Goal: Find specific page/section: Find specific page/section

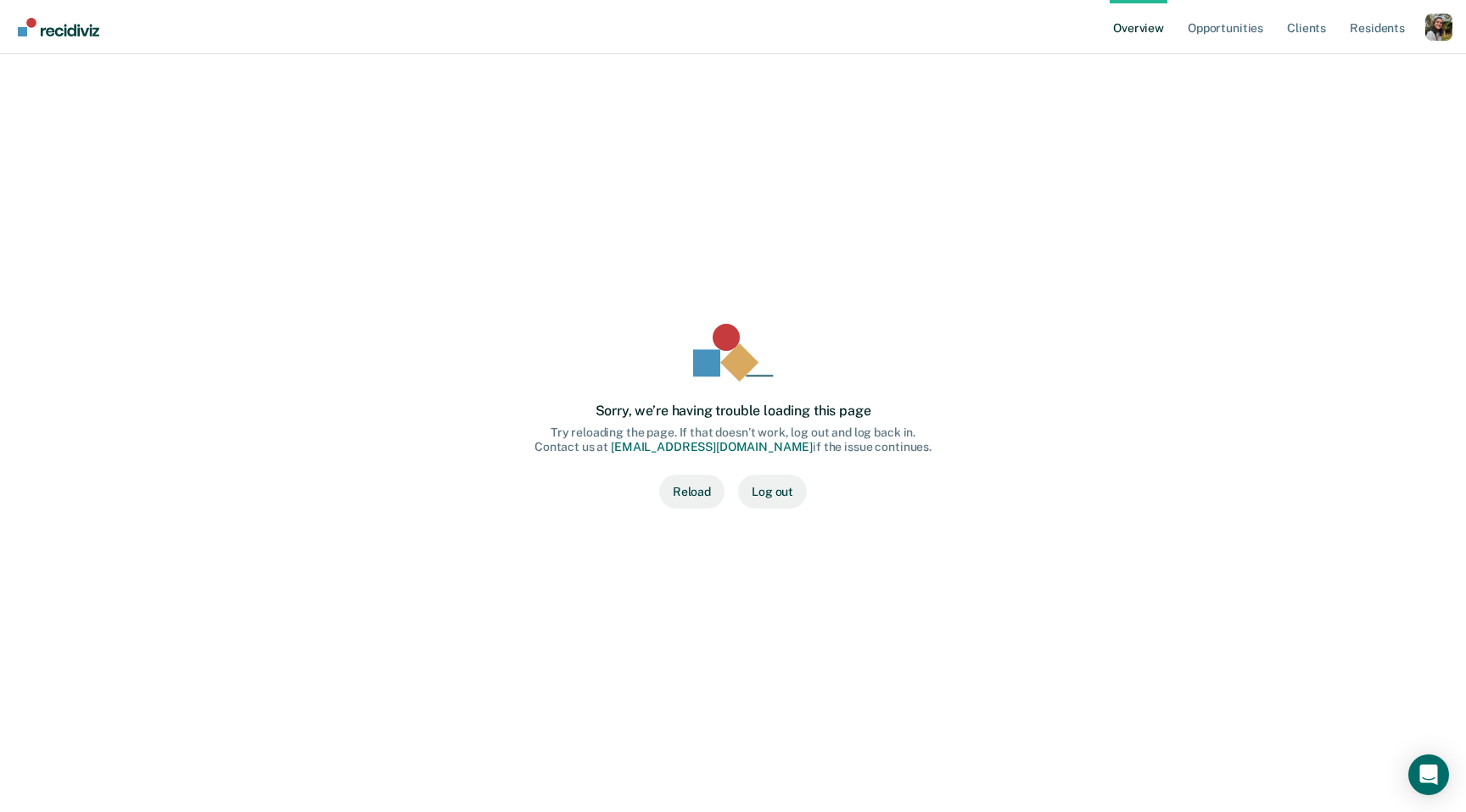
click at [1428, 7] on div "Overview Opportunities Client s Resident s Profile How it works Log Out" at bounding box center [1281, 26] width 343 height 53
click at [1431, 26] on div "Profile dropdown button" at bounding box center [1438, 26] width 27 height 27
click at [1331, 69] on button "Profile" at bounding box center [1370, 78] width 164 height 27
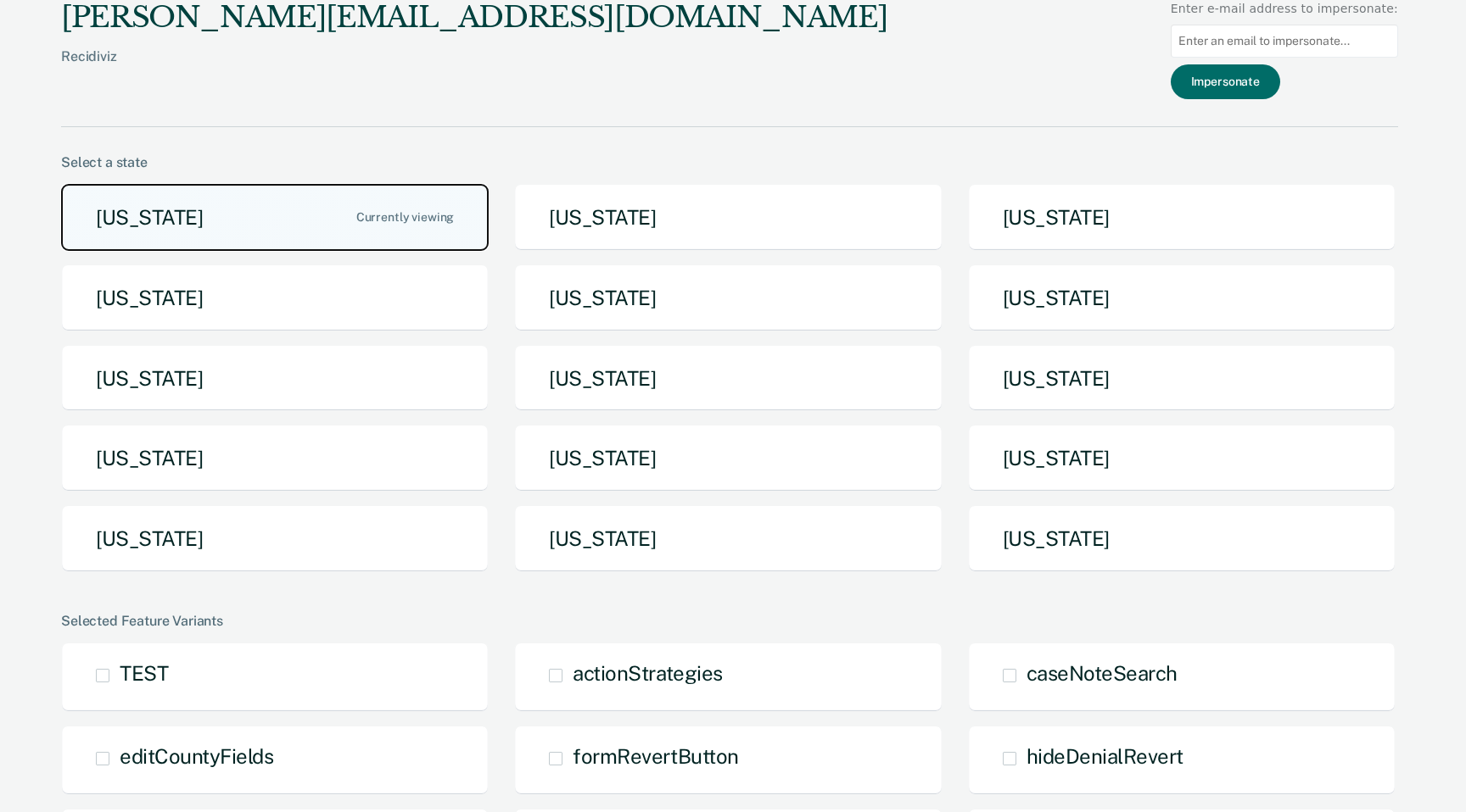
click at [409, 198] on button "Arizona" at bounding box center [274, 217] width 427 height 67
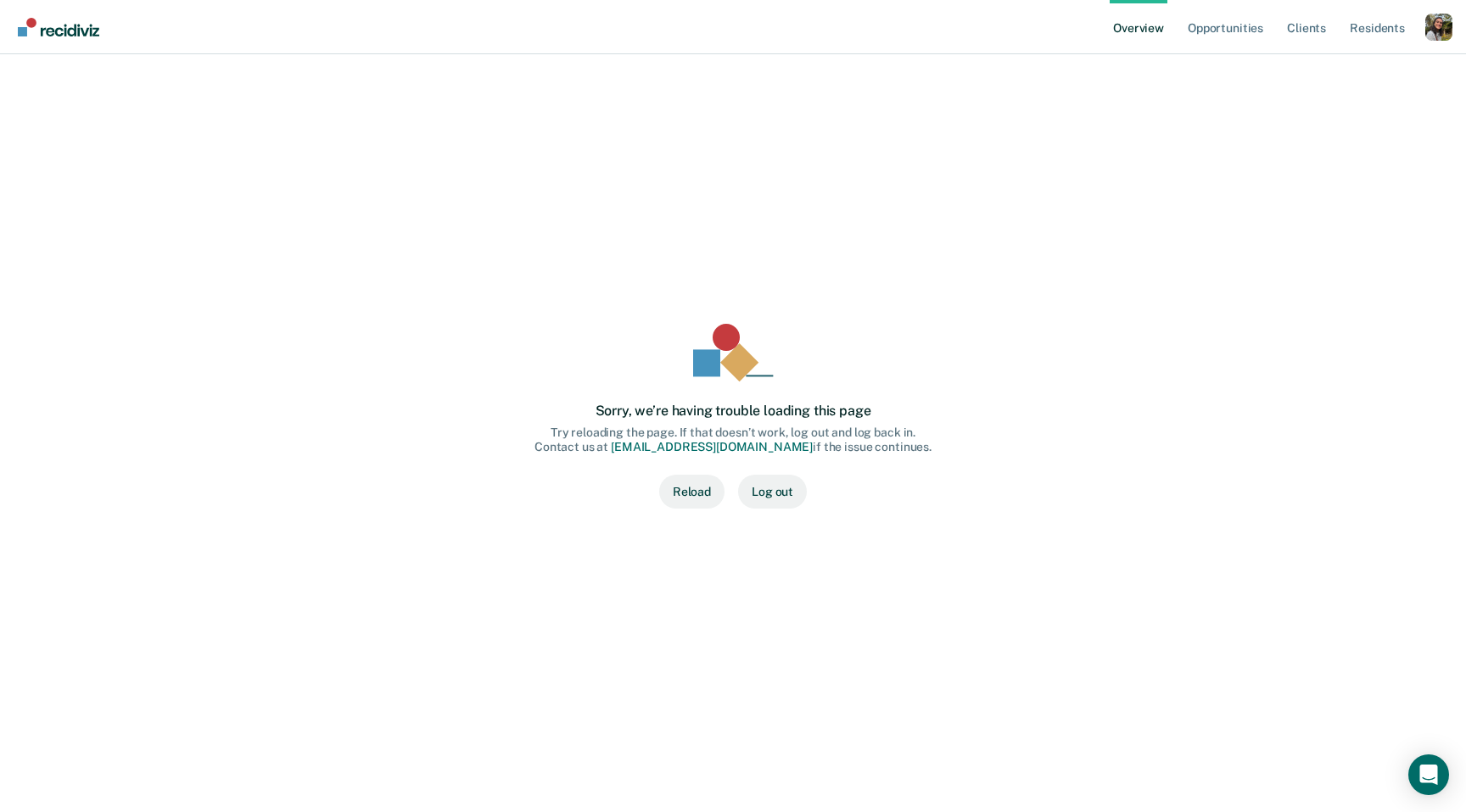
click at [721, 488] on button "Reload" at bounding box center [691, 492] width 66 height 34
click at [1235, 31] on link "Opportunities" at bounding box center [1225, 27] width 82 height 54
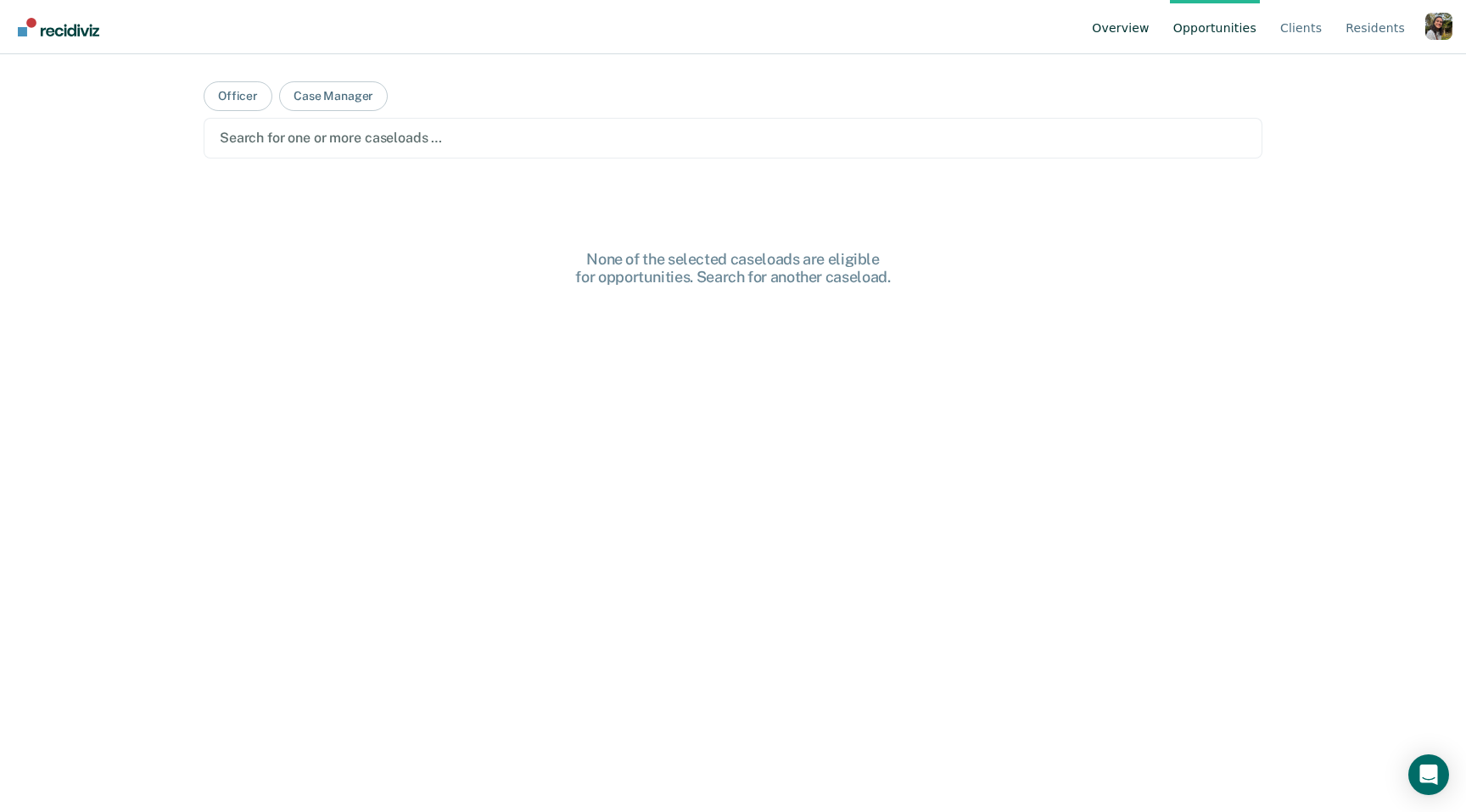
click at [1151, 28] on link "Overview" at bounding box center [1120, 27] width 65 height 54
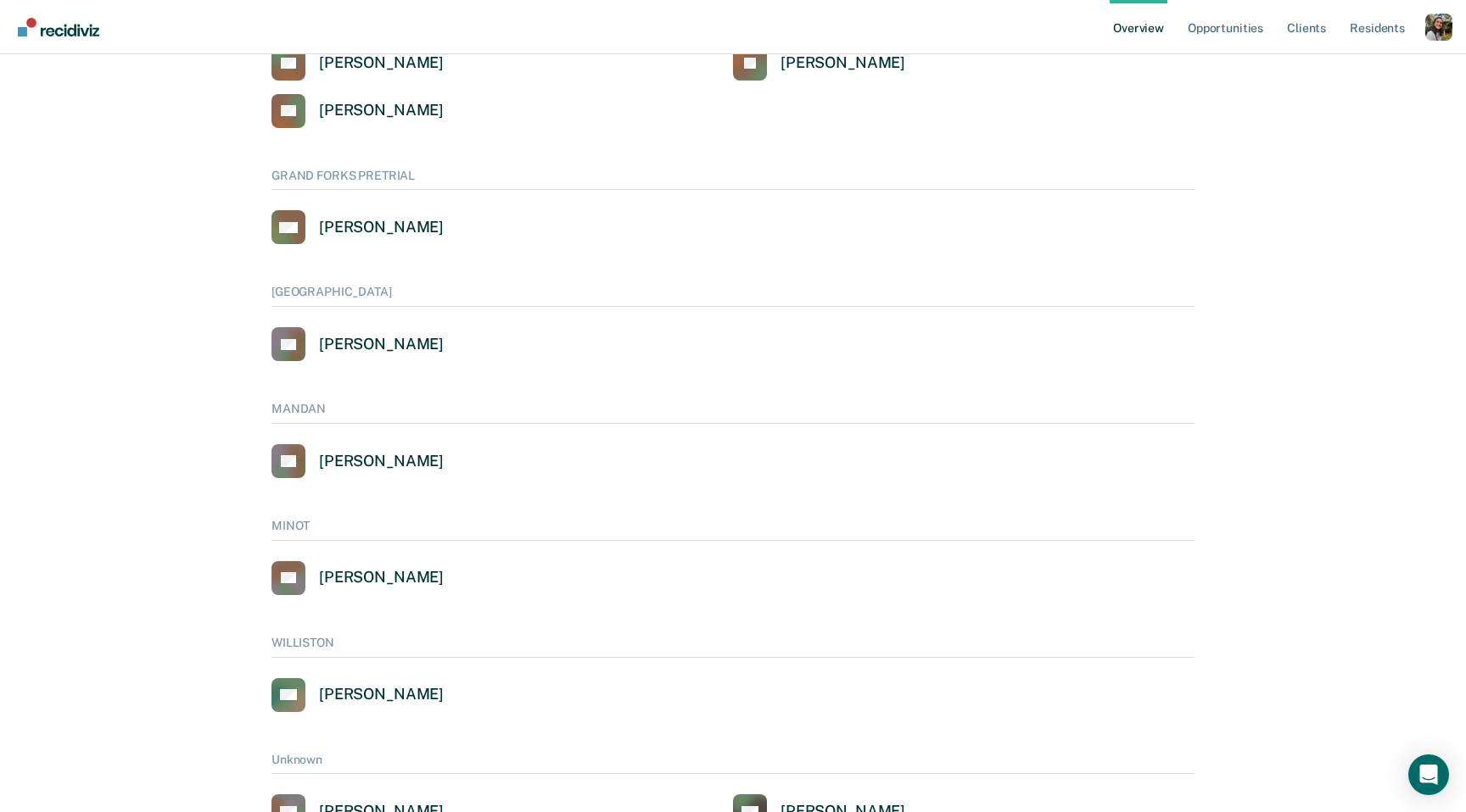
scroll to position [970, 0]
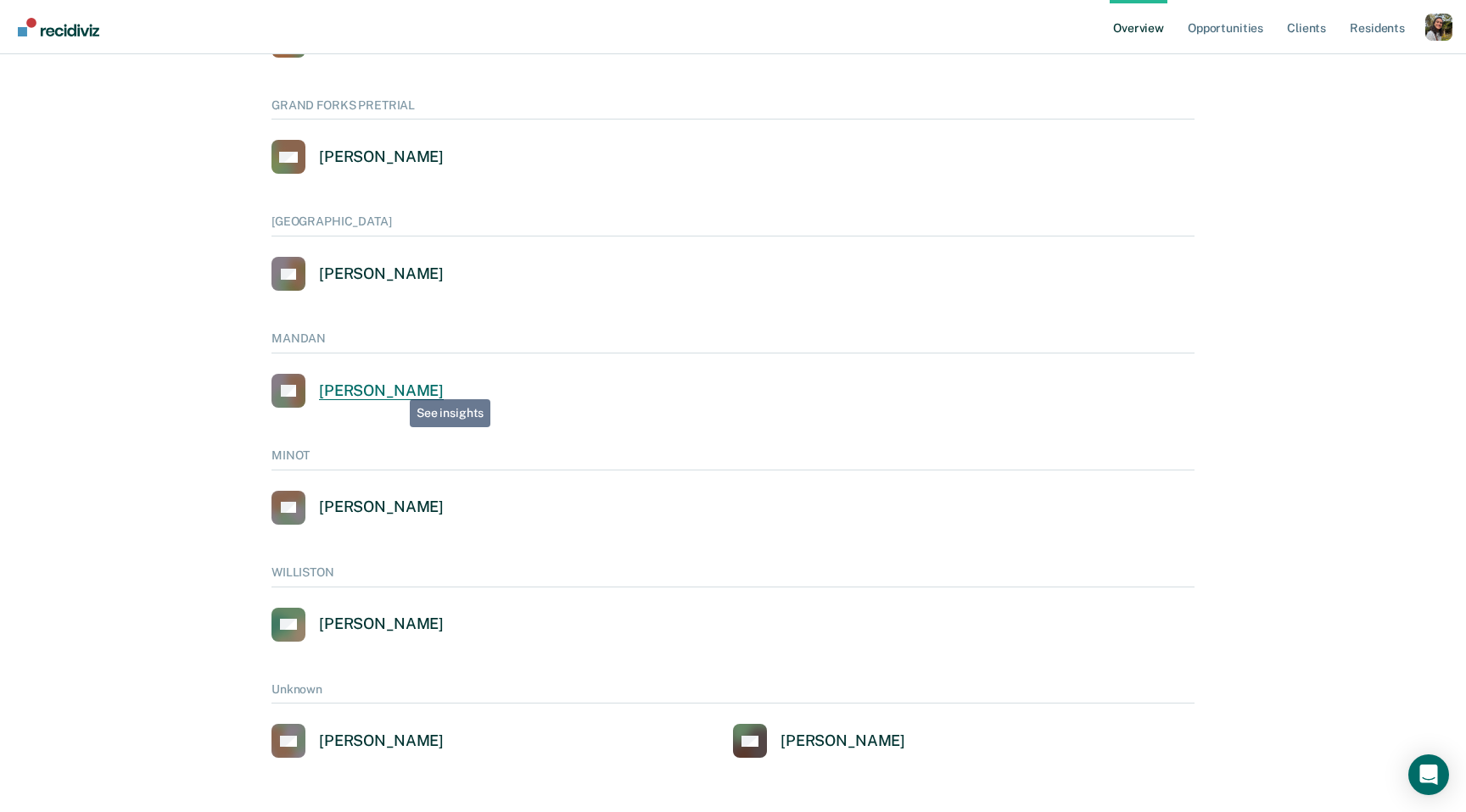
click at [397, 387] on div "[PERSON_NAME]" at bounding box center [380, 391] width 125 height 20
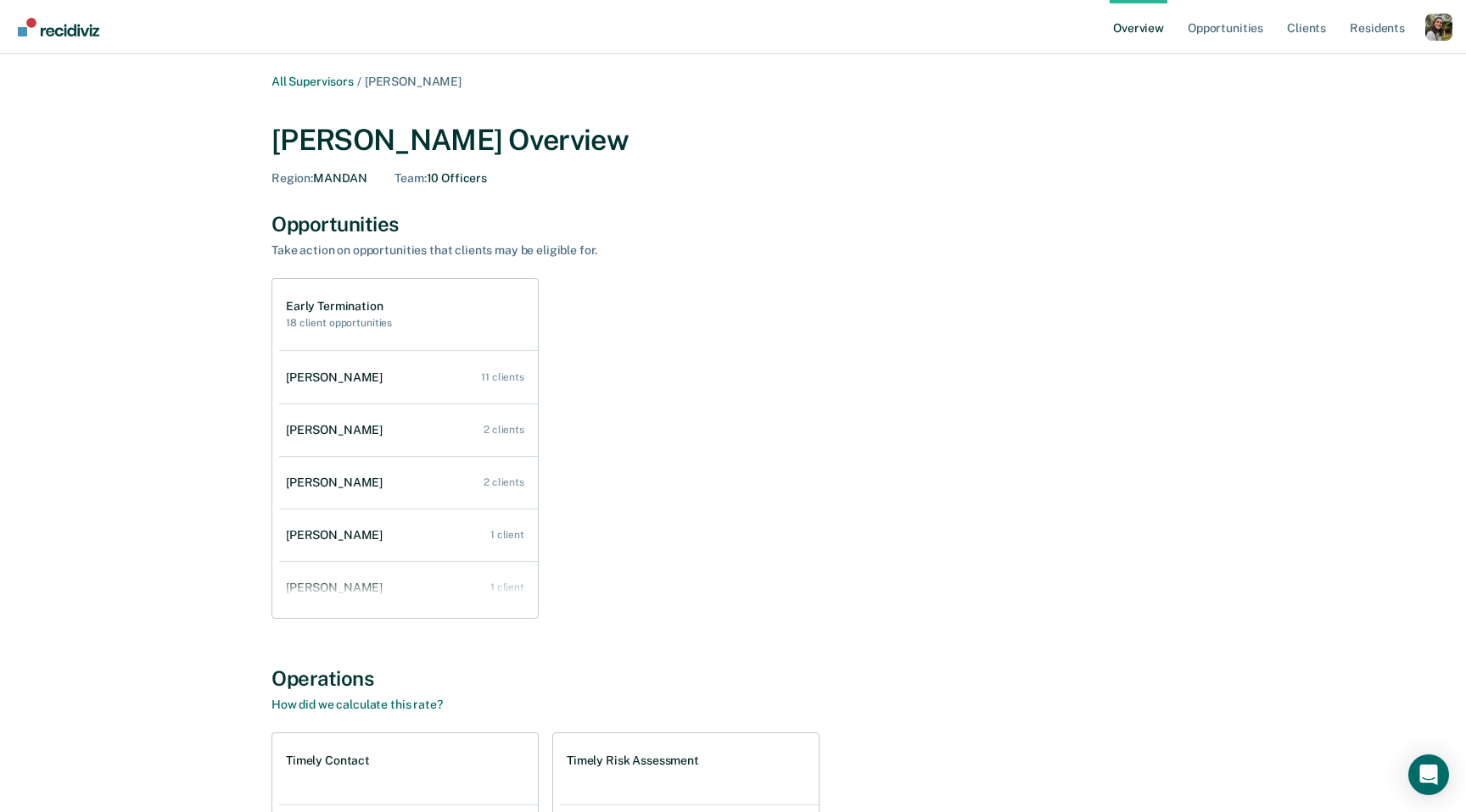
click at [406, 89] on div "All Supervisors / [PERSON_NAME] [PERSON_NAME] Overview Region : MANDAN Team : 1…" at bounding box center [733, 591] width 1017 height 1033
click at [1157, 494] on div "Early Termination 18 client opportunities [PERSON_NAME] 11 clients [PERSON_NAME…" at bounding box center [733, 449] width 923 height 341
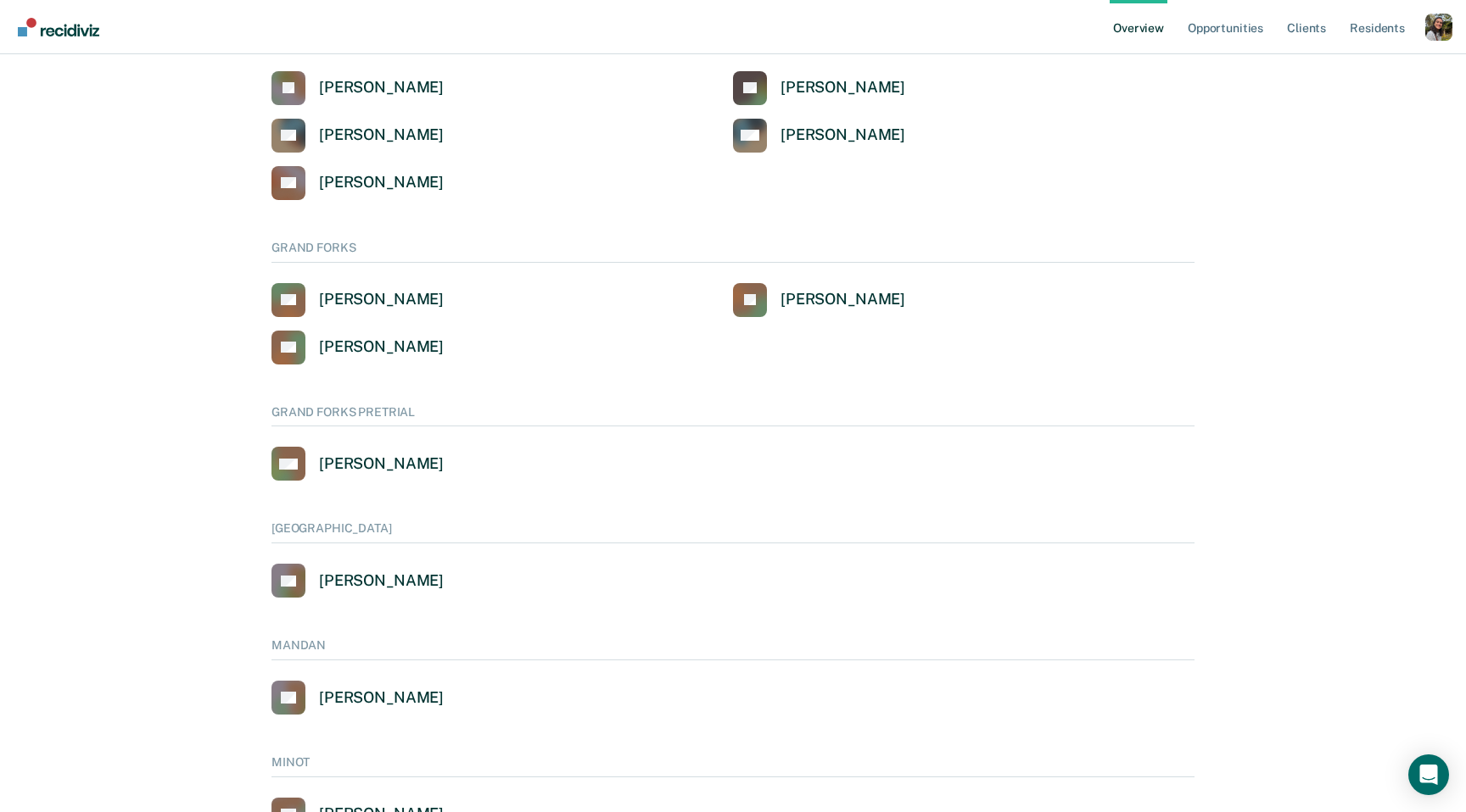
scroll to position [970, 0]
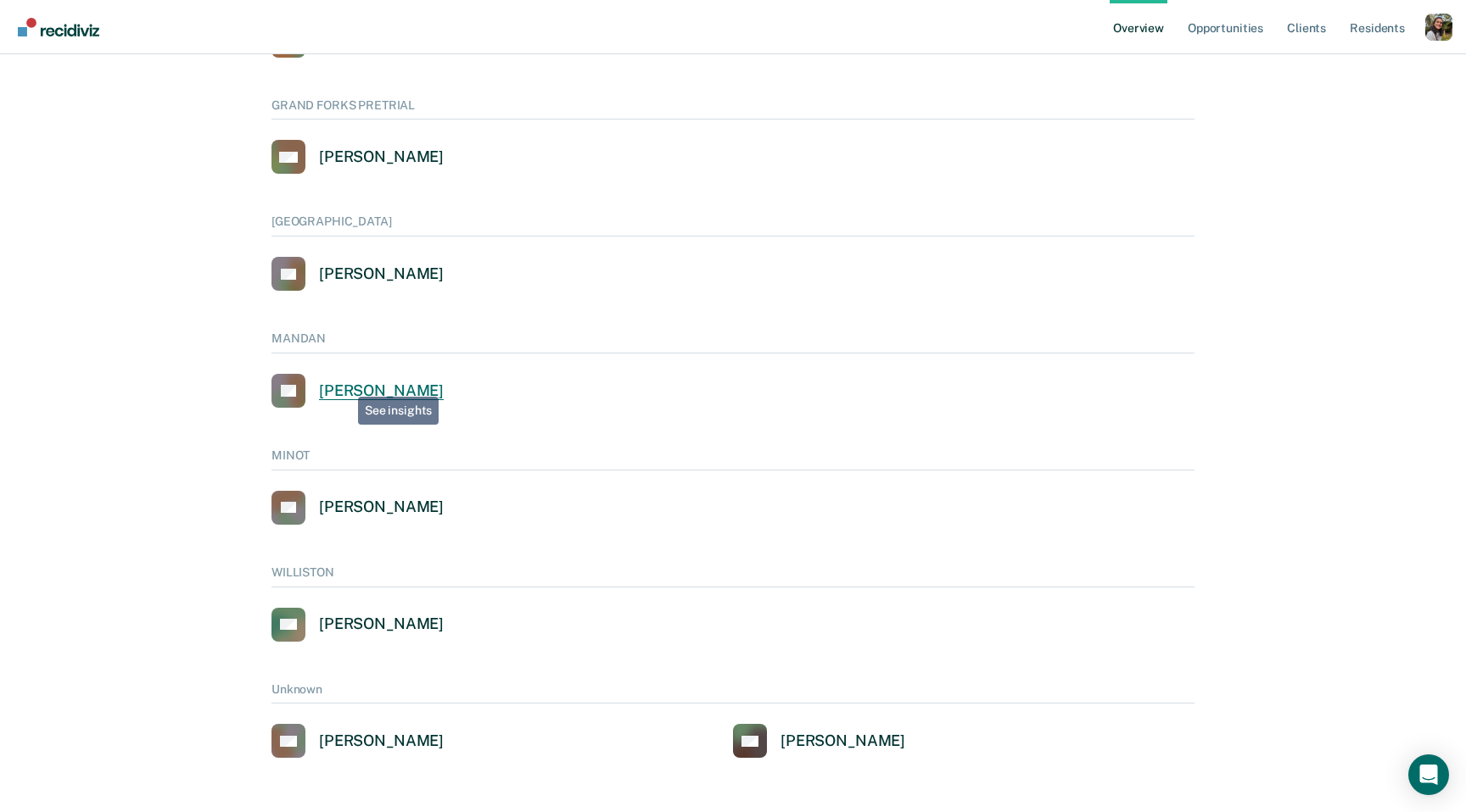
click at [345, 384] on div "[PERSON_NAME]" at bounding box center [380, 391] width 125 height 20
